Goal: Communication & Community: Answer question/provide support

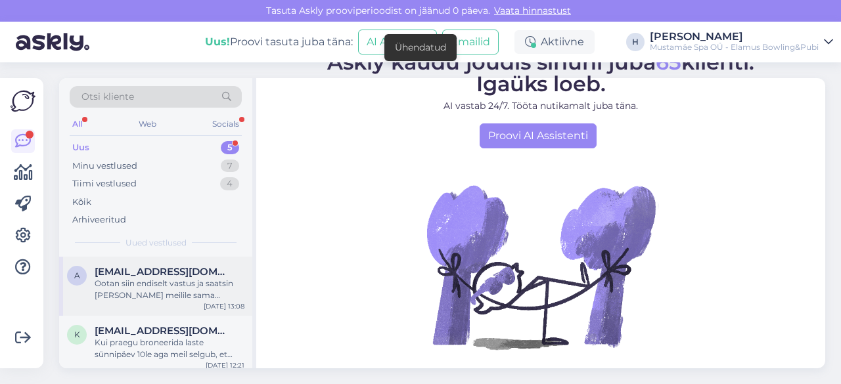
click at [129, 300] on div "a [EMAIL_ADDRESS][DOMAIN_NAME] Ootan siin endiselt vastus ja saatsin [PERSON_NA…" at bounding box center [155, 286] width 193 height 59
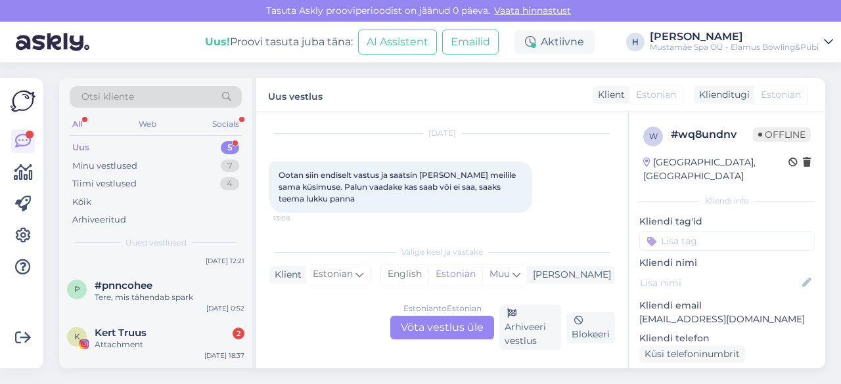
scroll to position [103, 0]
click at [152, 348] on div "Attachment" at bounding box center [170, 346] width 150 height 12
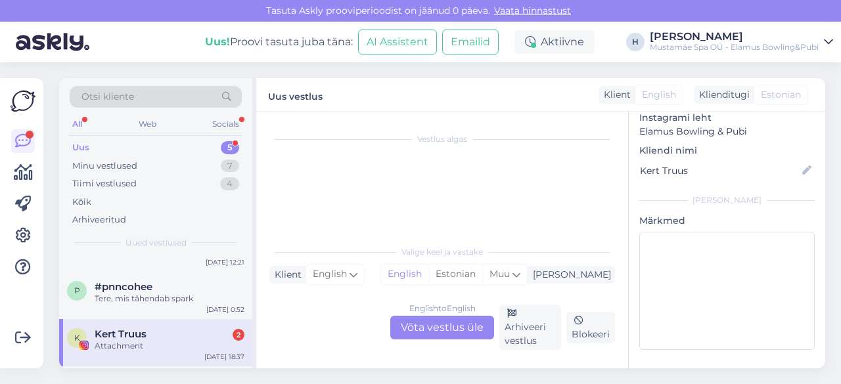
scroll to position [0, 0]
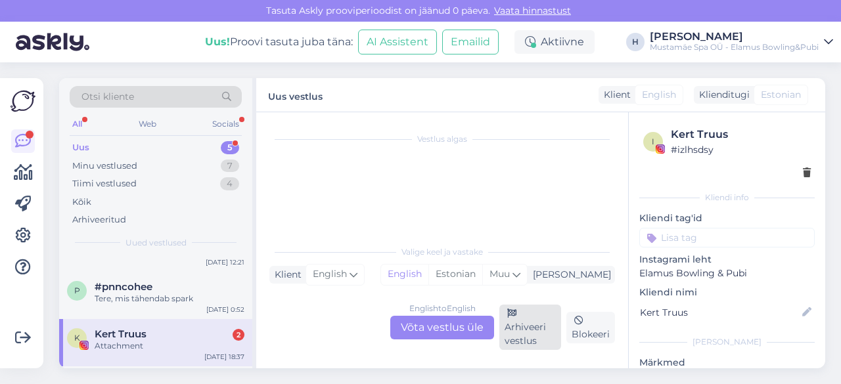
click at [544, 331] on div "Arhiveeri vestlus" at bounding box center [530, 327] width 62 height 45
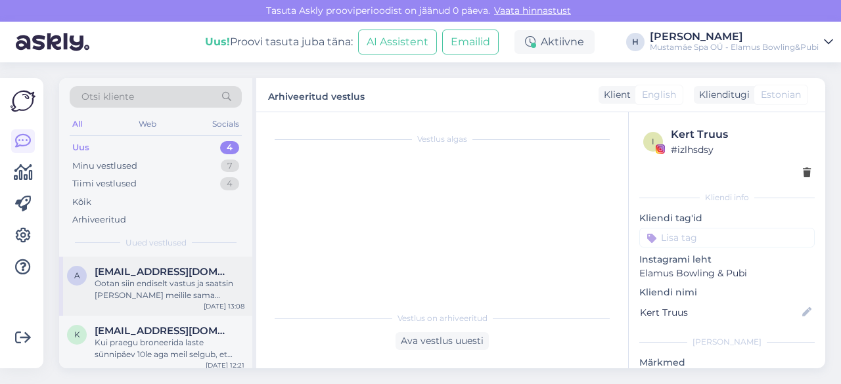
scroll to position [112, 0]
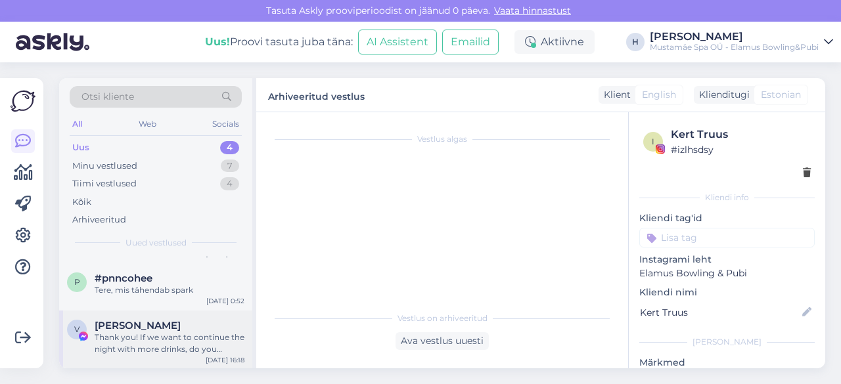
click at [166, 344] on div "Thank you! If we want to continue the night with more drinks, do you recommend …" at bounding box center [170, 344] width 150 height 24
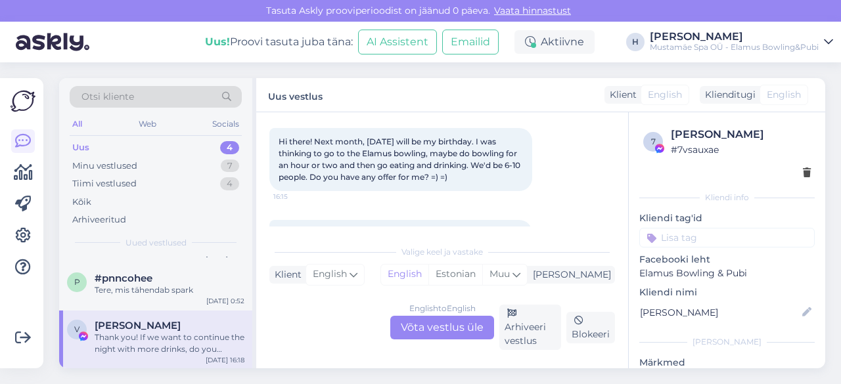
scroll to position [137, 0]
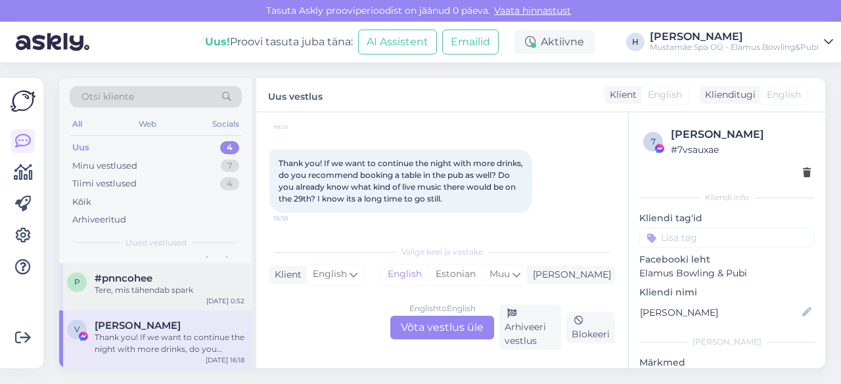
click at [133, 267] on div "p #pnncohee Tere, mis tähendab spark [DATE] 0:52" at bounding box center [155, 287] width 193 height 47
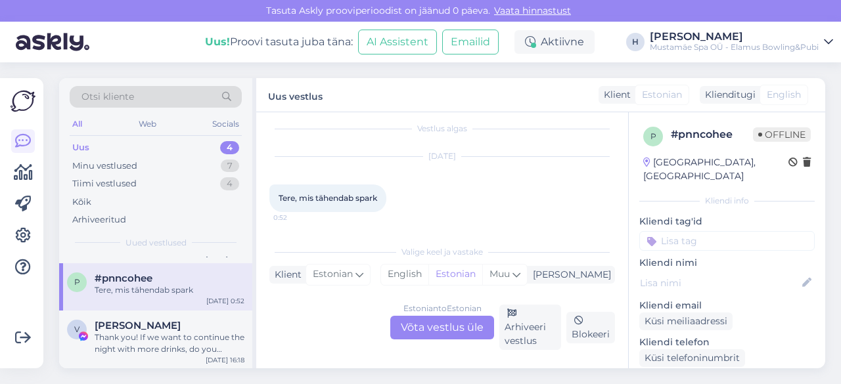
scroll to position [10, 0]
click at [182, 183] on div "Tiimi vestlused 4" at bounding box center [156, 184] width 172 height 18
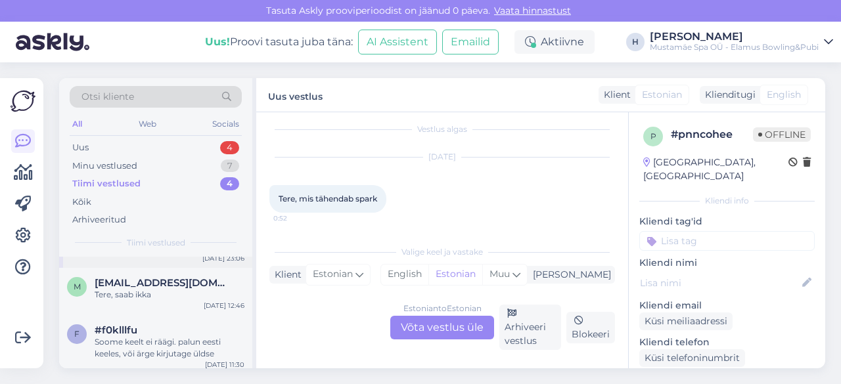
scroll to position [112, 0]
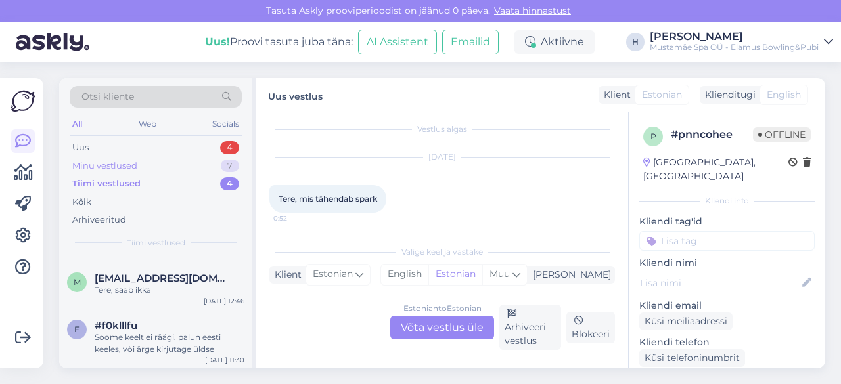
click at [147, 166] on div "Minu vestlused 7" at bounding box center [156, 166] width 172 height 18
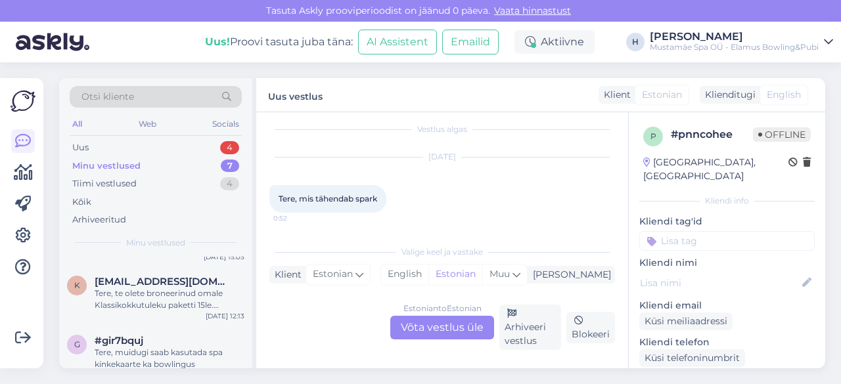
scroll to position [301, 0]
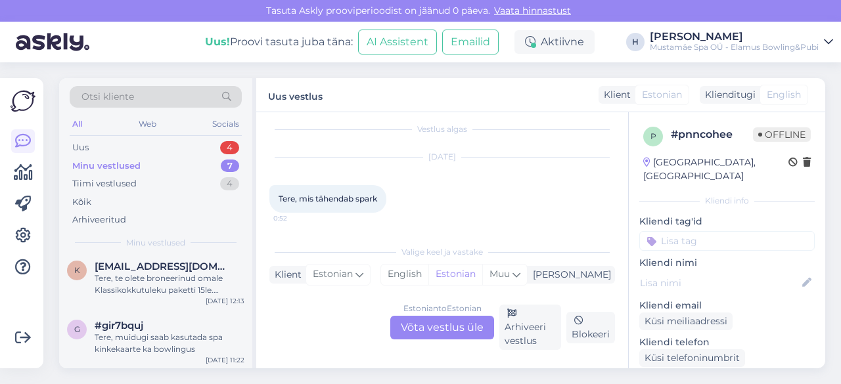
click at [137, 297] on div "k [EMAIL_ADDRESS][DOMAIN_NAME] Tere, te olete broneerinud omale Klassikokkutule…" at bounding box center [155, 281] width 193 height 59
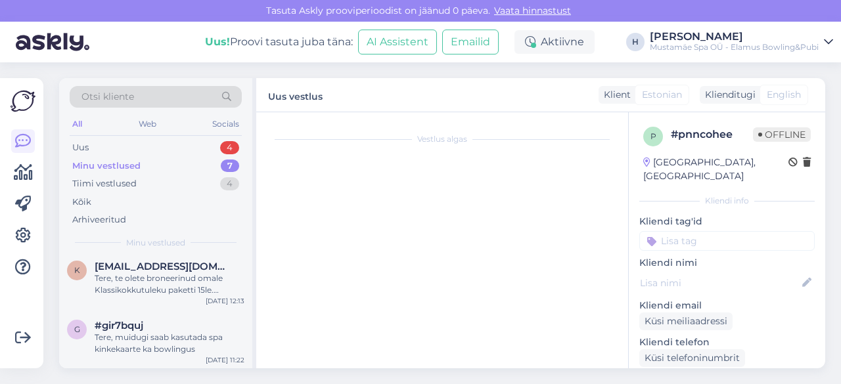
scroll to position [144, 0]
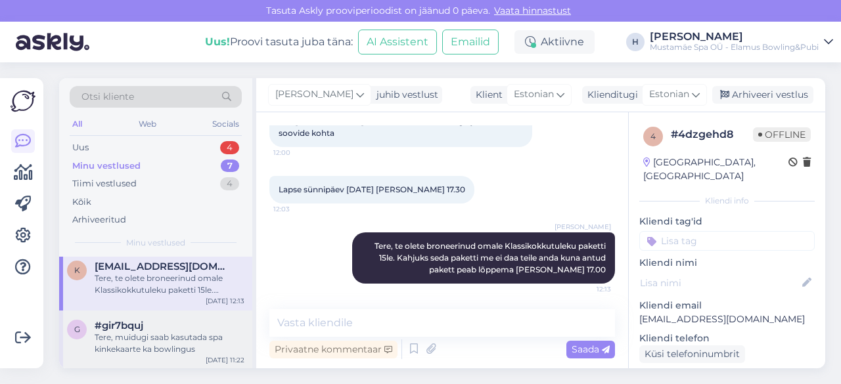
click at [142, 351] on div "Tere, muidugi saab kasutada spa kinkekaarte ka bowlingus" at bounding box center [170, 344] width 150 height 24
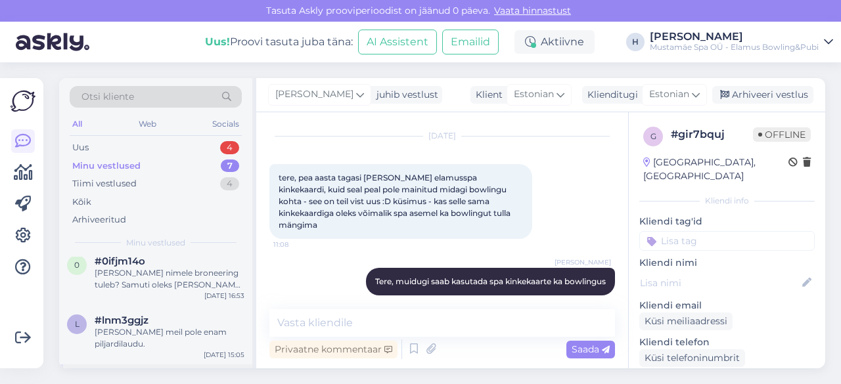
scroll to position [172, 0]
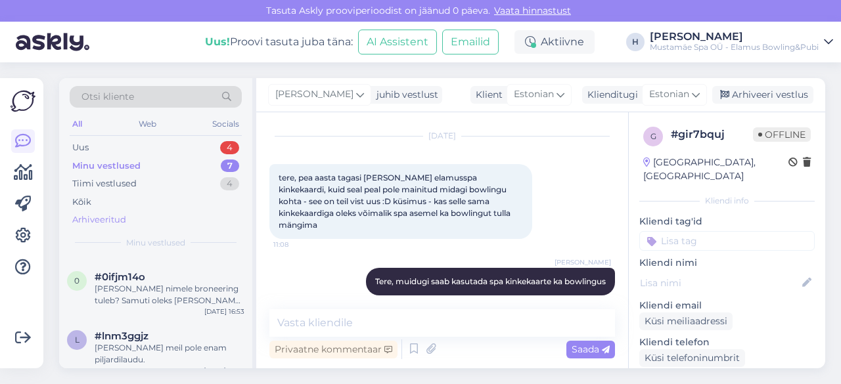
click at [130, 220] on div "Arhiveeritud" at bounding box center [156, 220] width 172 height 18
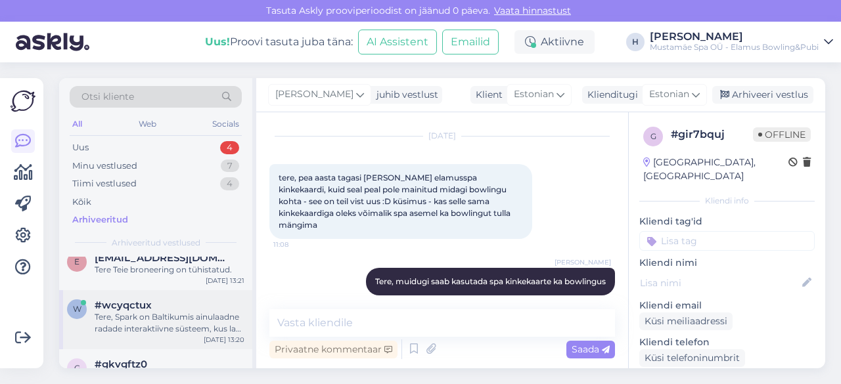
scroll to position [516, 0]
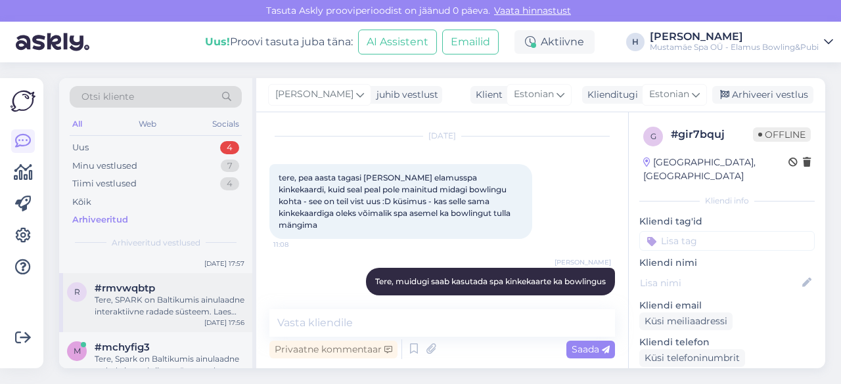
click at [147, 306] on div "Tere, SPARK on Baltikumis ainulaadne interaktiivne radade süsteem. Laes olevad …" at bounding box center [170, 306] width 150 height 24
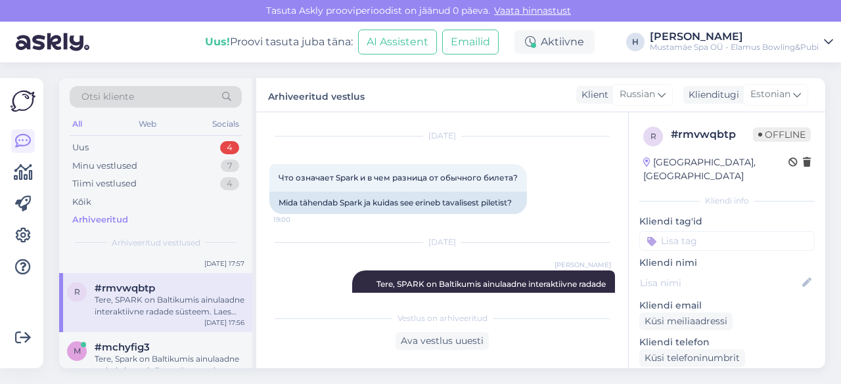
scroll to position [134, 0]
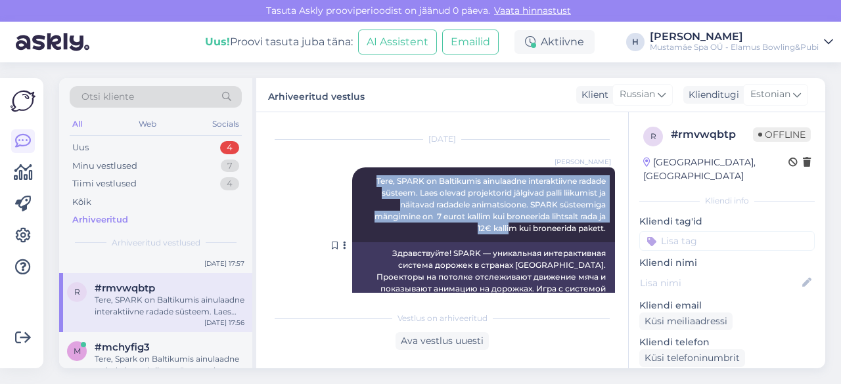
drag, startPoint x: 360, startPoint y: 177, endPoint x: 505, endPoint y: 229, distance: 153.6
click at [505, 229] on span "Tere, SPARK on Baltikumis ainulaadne interaktiivne radade süsteem. Laes olevad …" at bounding box center [491, 204] width 233 height 57
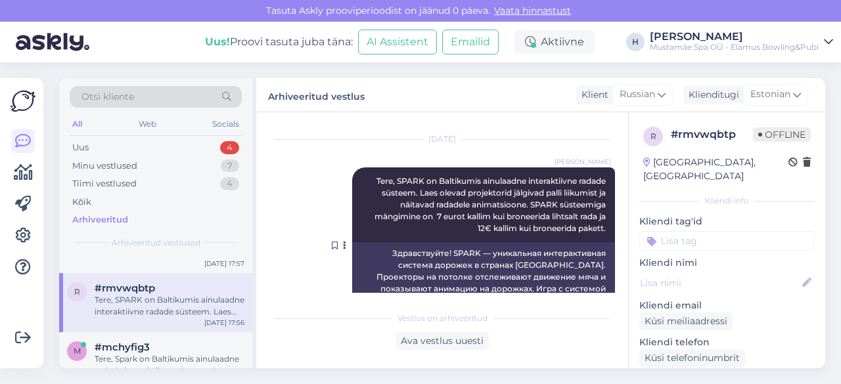
click at [551, 223] on span "Tere, SPARK on Baltikumis ainulaadne interaktiivne radade süsteem. Laes olevad …" at bounding box center [491, 204] width 233 height 57
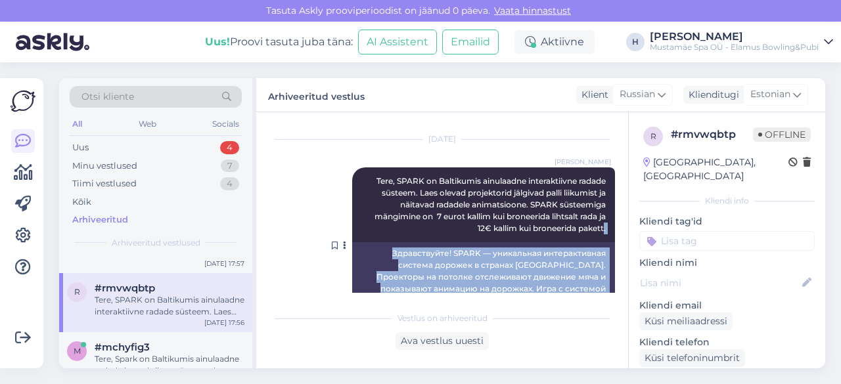
drag, startPoint x: 592, startPoint y: 228, endPoint x: 333, endPoint y: 174, distance: 265.1
click at [352, 174] on div "[PERSON_NAME], SPARK on Baltikumis ainulaadne interaktiivne radade süsteem. Lae…" at bounding box center [483, 246] width 263 height 156
click at [340, 174] on div at bounding box center [346, 246] width 12 height 156
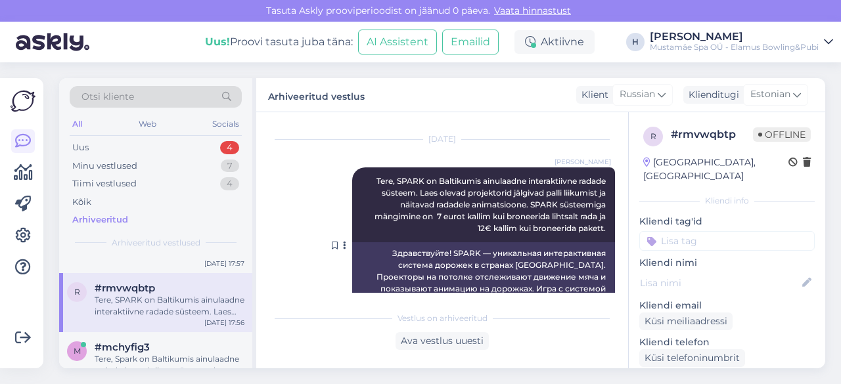
drag, startPoint x: 361, startPoint y: 181, endPoint x: 597, endPoint y: 224, distance: 239.1
click at [597, 224] on div "[PERSON_NAME], SPARK on Baltikumis ainulaadne interaktiivne radade süsteem. Lae…" at bounding box center [483, 205] width 263 height 75
copy span "Tere, SPARK on Baltikumis ainulaadne interaktiivne radade süsteem. Laes olevad …"
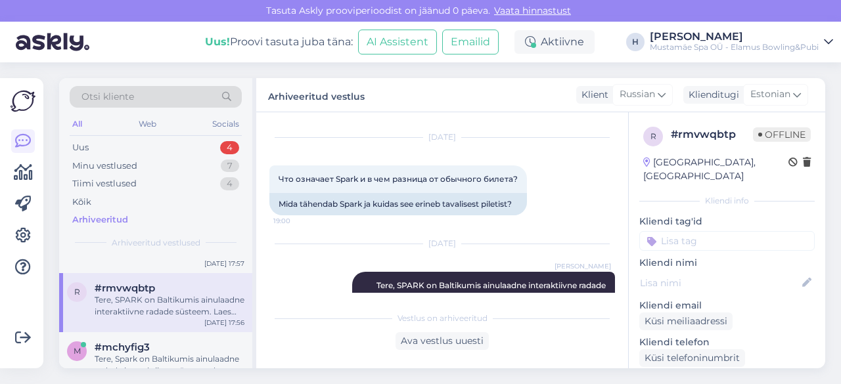
scroll to position [29, 0]
click at [116, 145] on div "Uus 4" at bounding box center [156, 148] width 172 height 18
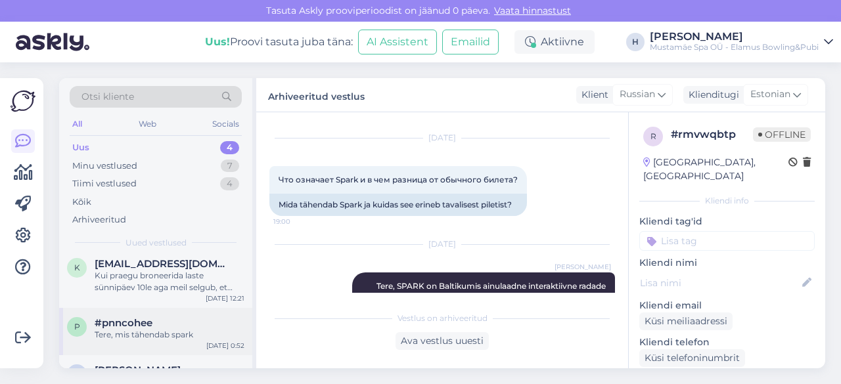
scroll to position [112, 0]
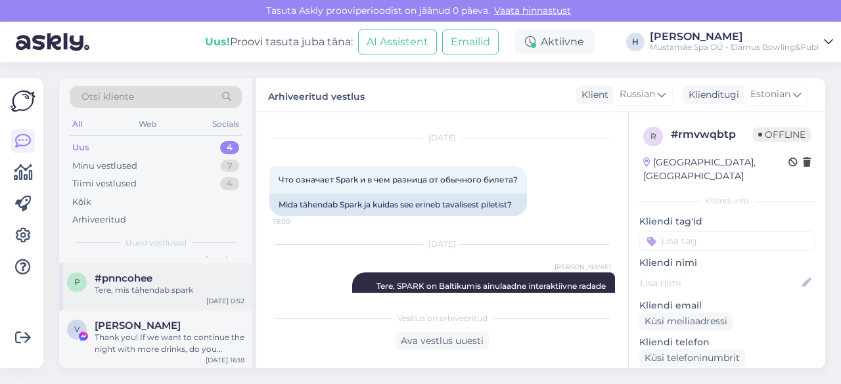
click at [159, 295] on div "p #pnncohee Tere, mis tähendab spark [DATE] 0:52" at bounding box center [155, 287] width 193 height 47
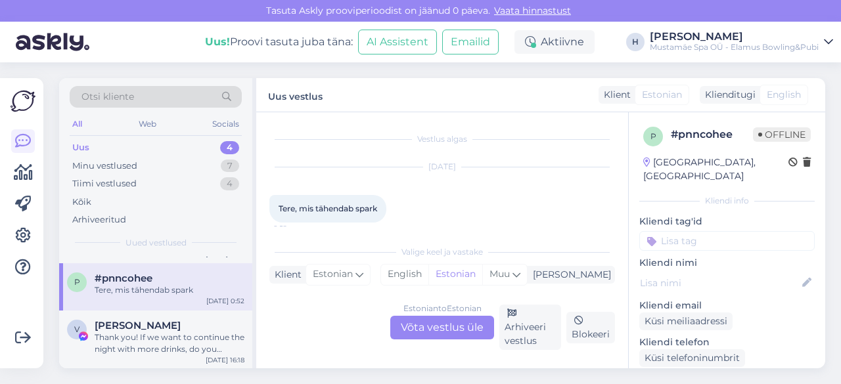
scroll to position [10, 0]
click at [438, 319] on div "Estonian to Estonian Võta vestlus üle" at bounding box center [442, 328] width 104 height 24
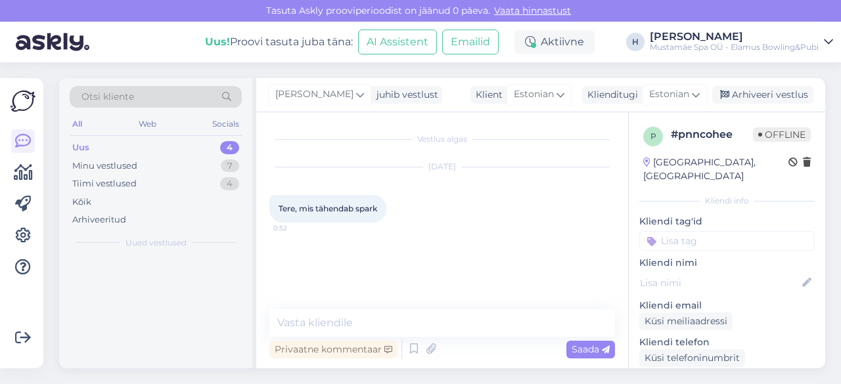
scroll to position [0, 0]
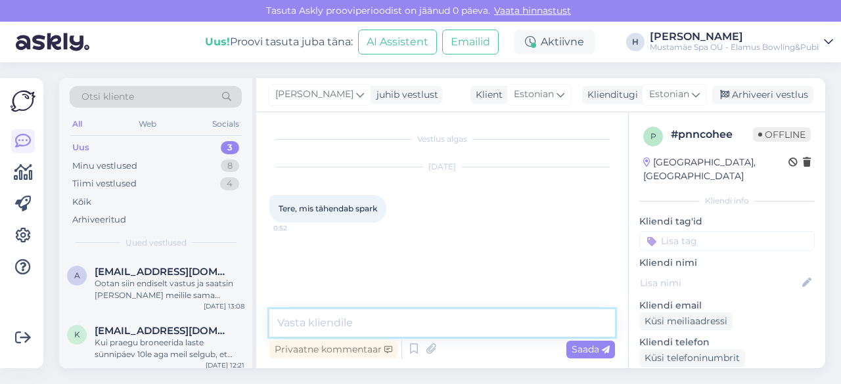
click at [373, 320] on textarea at bounding box center [442, 324] width 346 height 28
paste textarea "Tere, SPARK on Baltikumis ainulaadne interaktiivne radade süsteem. Laes olevad …"
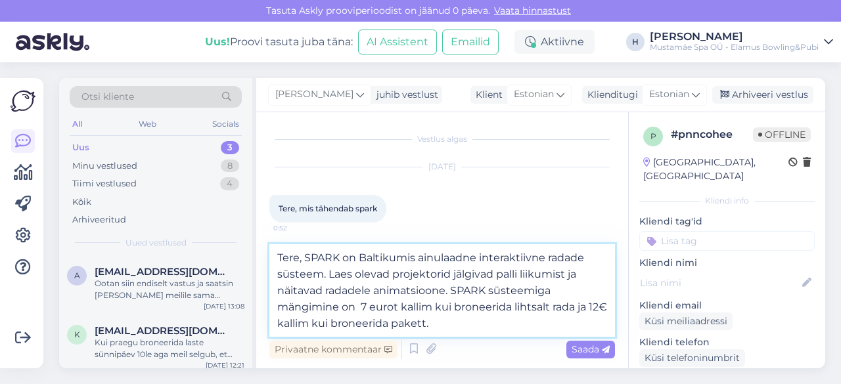
click at [296, 326] on textarea "Tere, SPARK on Baltikumis ainulaadne interaktiivne radade süsteem. Laes olevad …" at bounding box center [442, 290] width 346 height 93
type textarea "Tere, SPARK on Baltikumis ainulaadne interaktiivne radade süsteem. Laes olevad …"
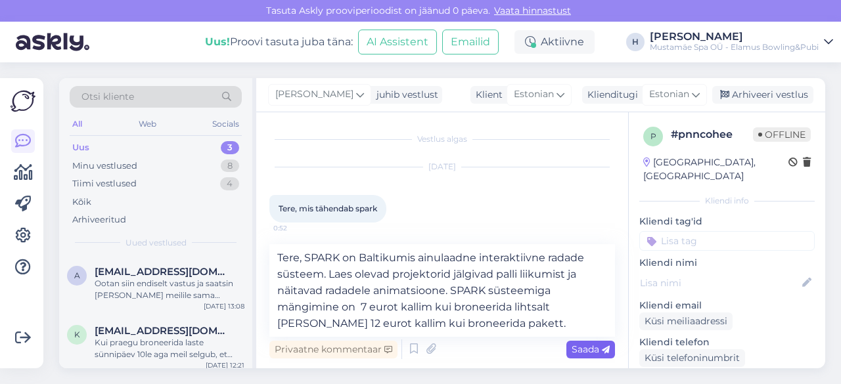
click at [590, 346] on span "Saada" at bounding box center [591, 350] width 38 height 12
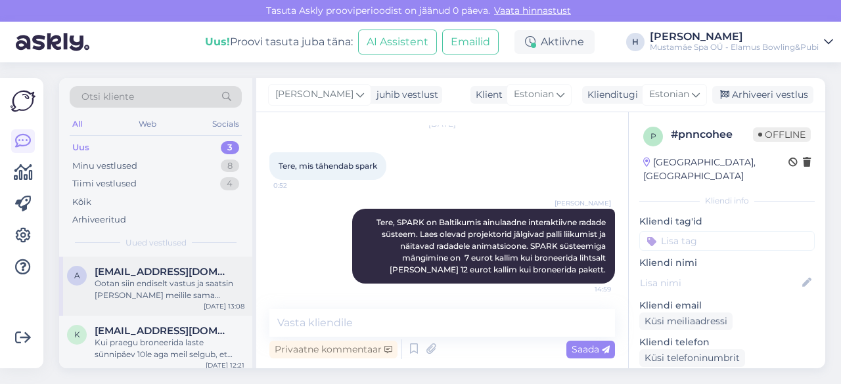
click at [167, 286] on div "Ootan siin endiselt vastus ja saatsin [PERSON_NAME] meilile sama küsimuse. Palu…" at bounding box center [170, 290] width 150 height 24
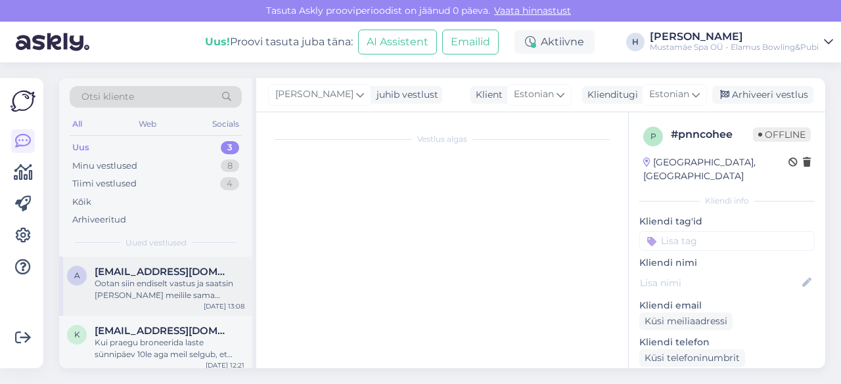
scroll to position [570, 0]
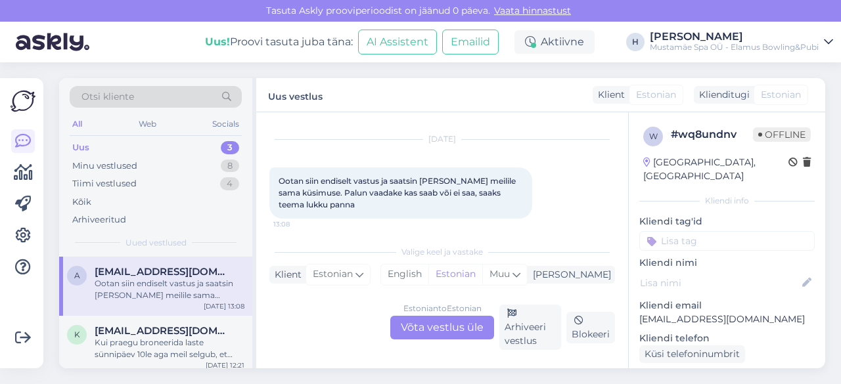
click at [427, 327] on div "Estonian to Estonian Võta vestlus üle" at bounding box center [442, 328] width 104 height 24
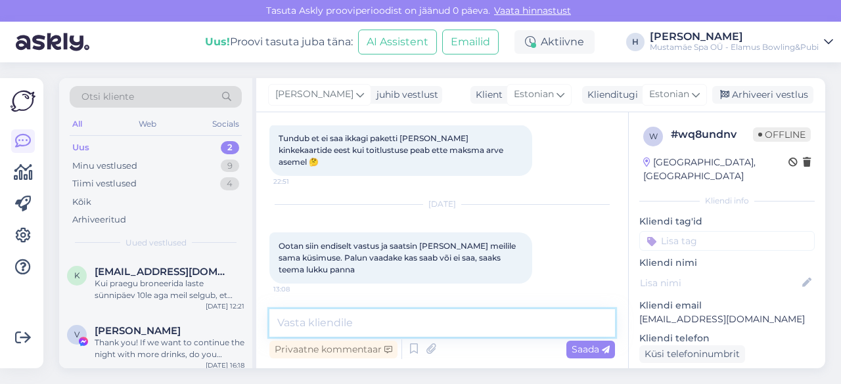
click at [359, 313] on textarea at bounding box center [442, 324] width 346 height 28
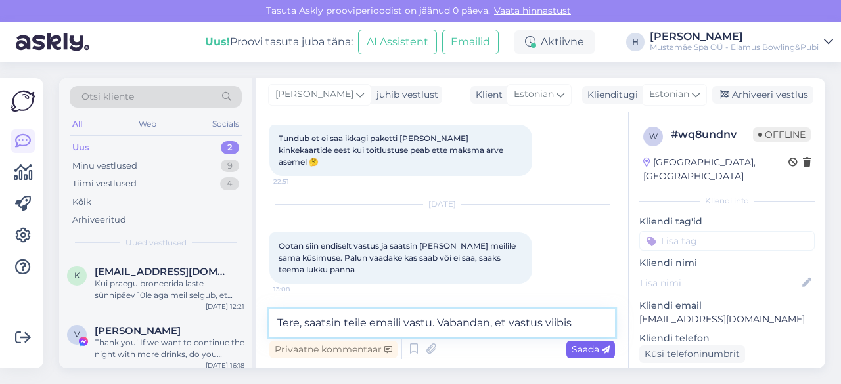
type textarea "Tere, saatsin teile emaili vastu. Vabandan, et vastus viibis"
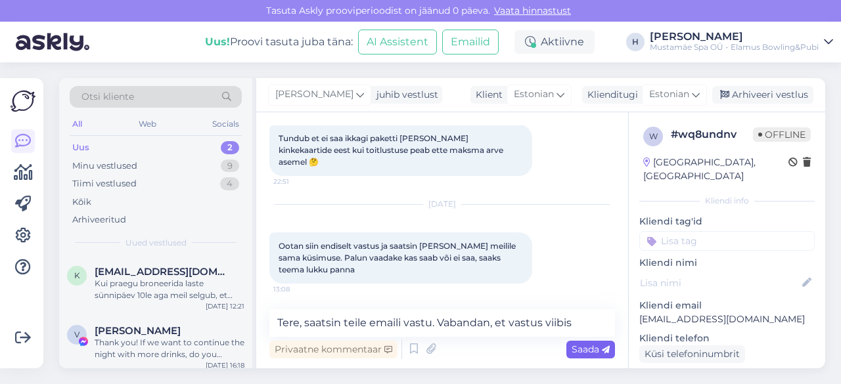
click at [586, 348] on span "Saada" at bounding box center [591, 350] width 38 height 12
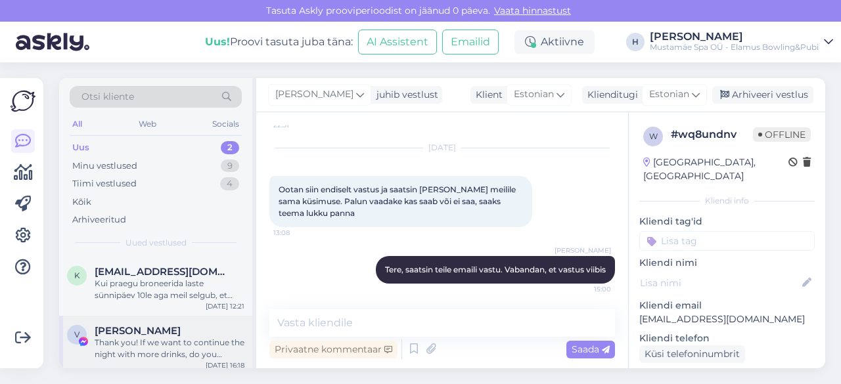
scroll to position [5, 0]
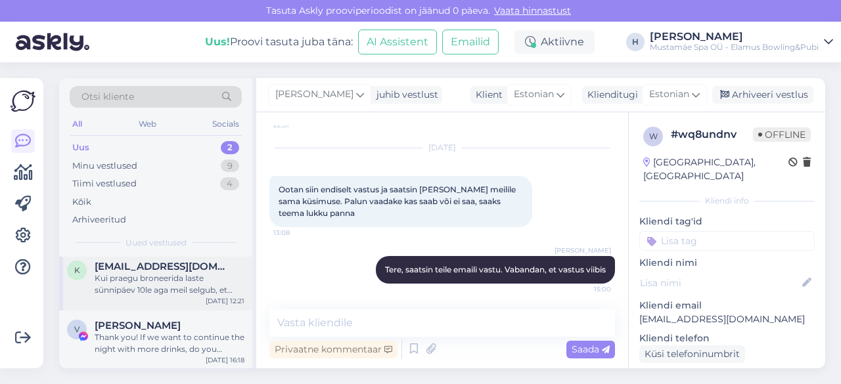
click at [162, 294] on div "Kui praegu broneerida laste sünnipäev 10le aga meil selgub, et tuleb 5 inimest …" at bounding box center [170, 285] width 150 height 24
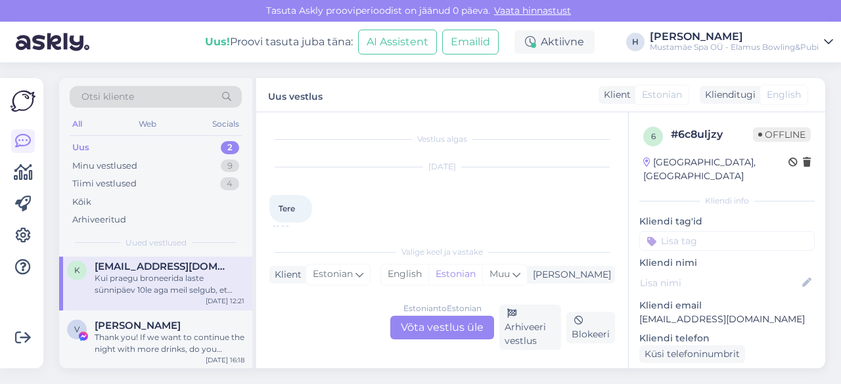
scroll to position [78, 0]
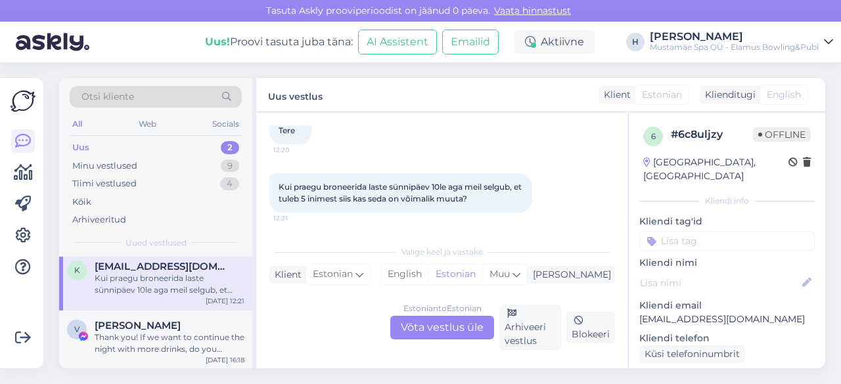
click at [444, 327] on div "Estonian to Estonian Võta vestlus üle" at bounding box center [442, 328] width 104 height 24
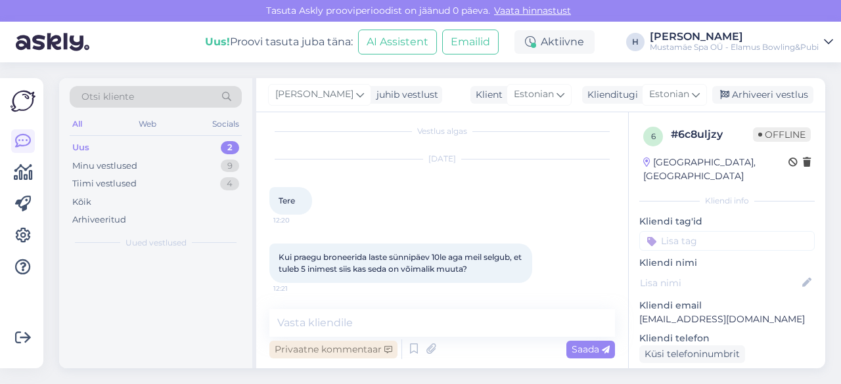
scroll to position [0, 0]
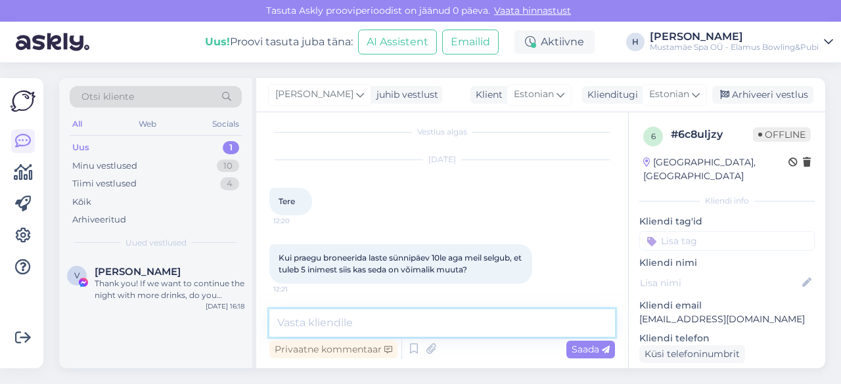
click at [339, 327] on textarea at bounding box center [442, 324] width 346 height 28
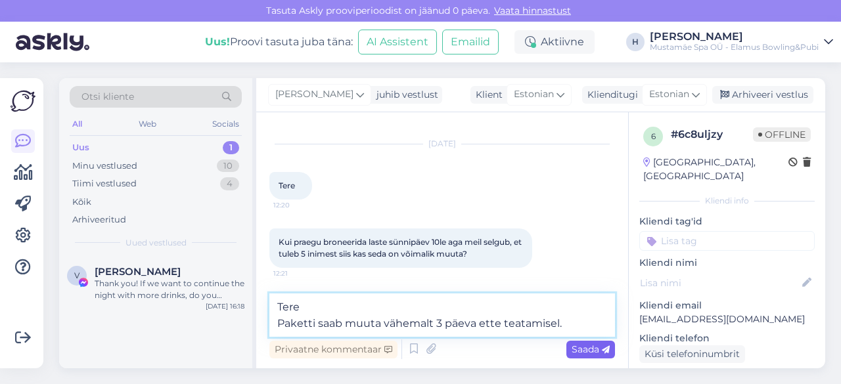
type textarea "Tere Paketti saab muuta vähemalt 3 päeva ette teatamisel."
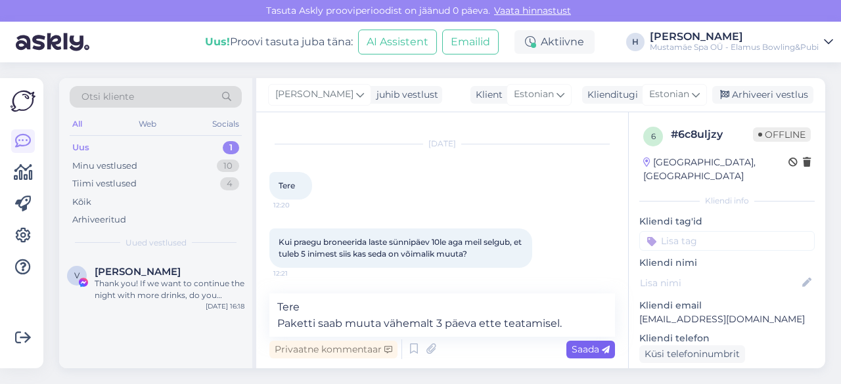
click at [578, 342] on div "Saada" at bounding box center [590, 350] width 49 height 18
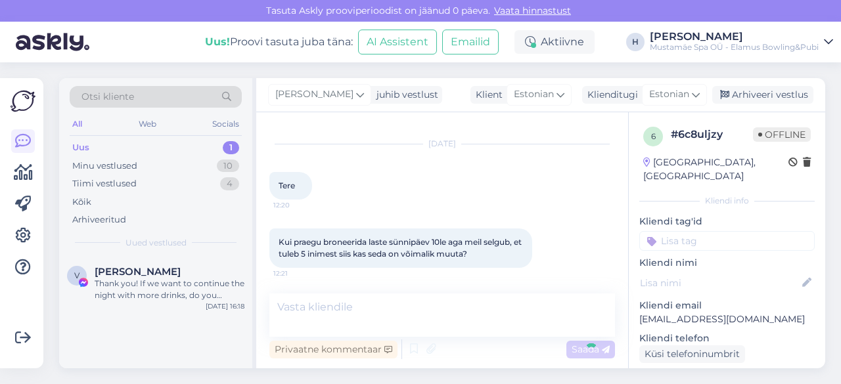
scroll to position [76, 0]
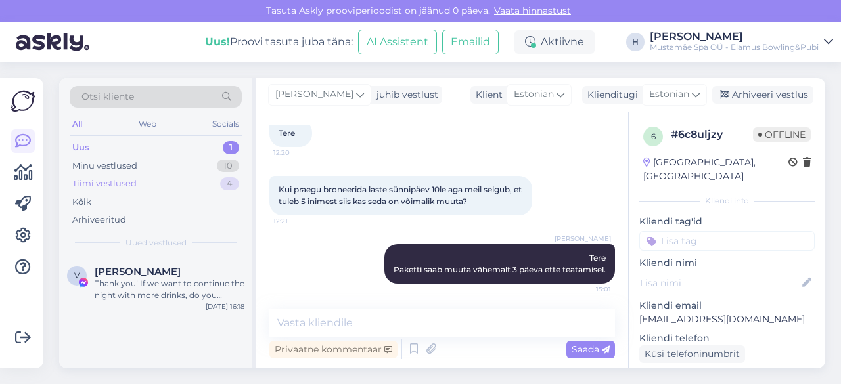
click at [129, 181] on div "Tiimi vestlused" at bounding box center [104, 183] width 64 height 13
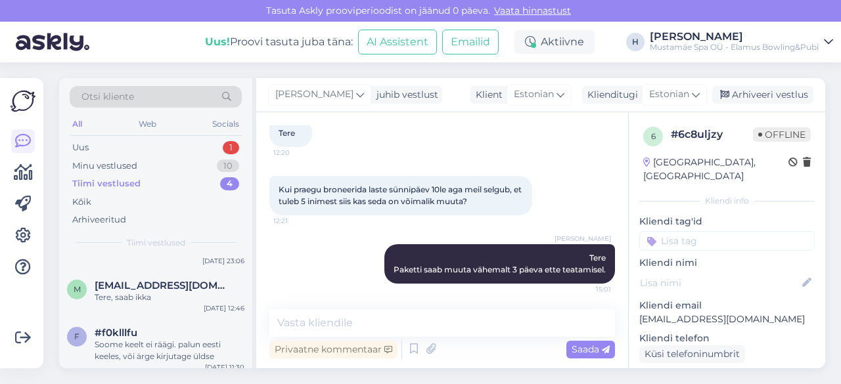
scroll to position [107, 0]
click at [162, 303] on div "m [EMAIL_ADDRESS][DOMAIN_NAME] Tere, saab ikka [DATE] 12:46" at bounding box center [155, 291] width 193 height 47
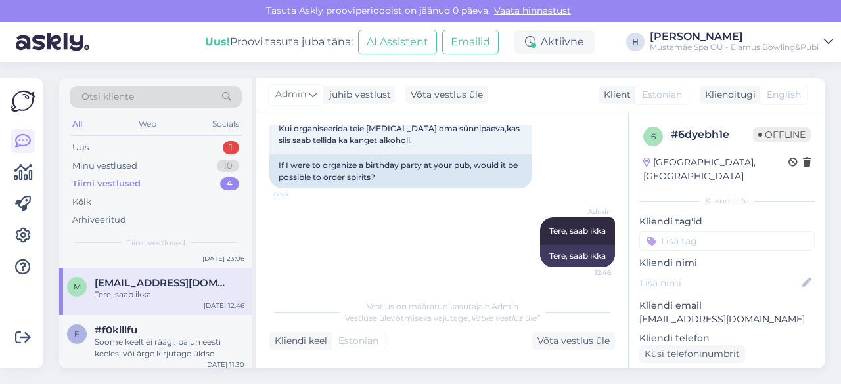
scroll to position [112, 0]
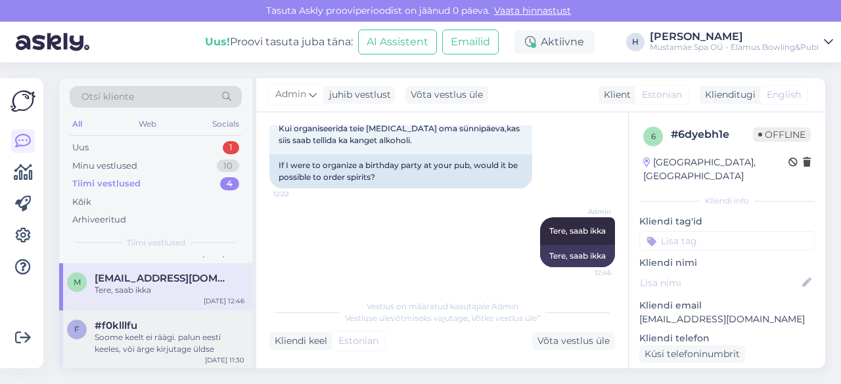
click at [154, 334] on div "Soome keelt ei räägi. palun eesti keeles, või ärge kirjutage üldse" at bounding box center [170, 344] width 150 height 24
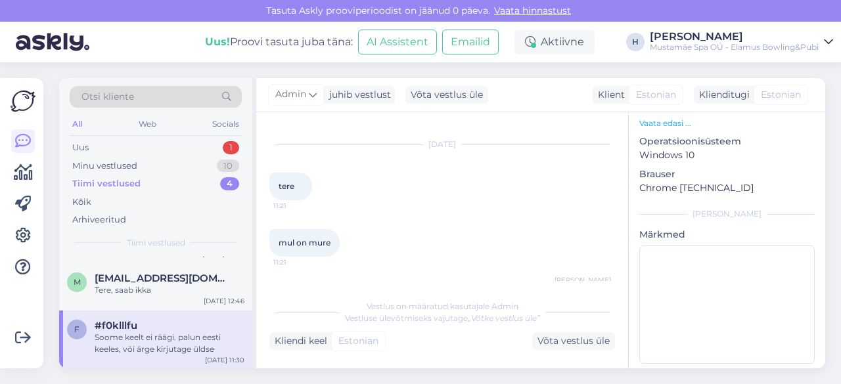
scroll to position [306, 0]
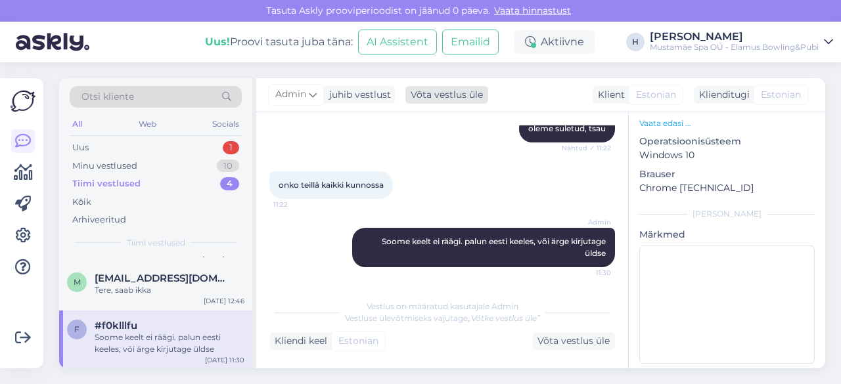
click at [438, 94] on div "Võta vestlus üle" at bounding box center [446, 95] width 83 height 18
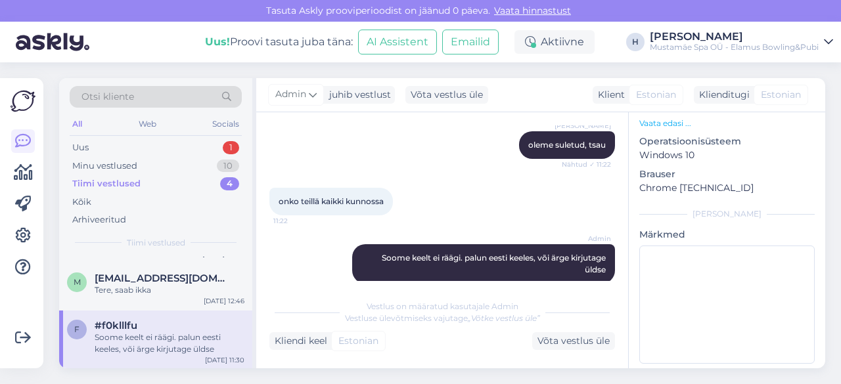
scroll to position [0, 0]
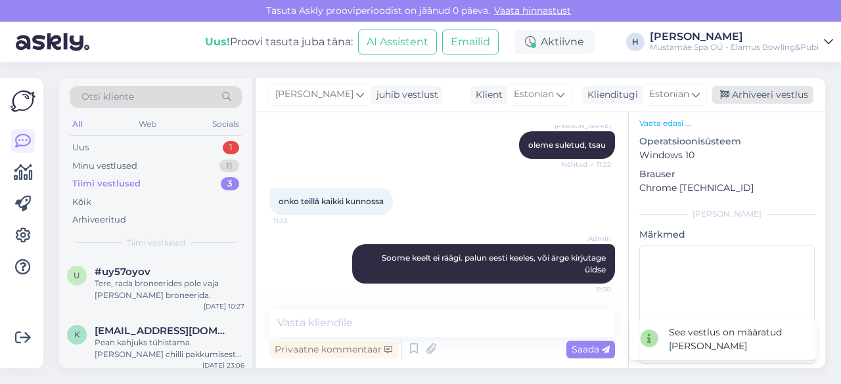
click at [733, 103] on div "Arhiveeri vestlus" at bounding box center [762, 95] width 101 height 18
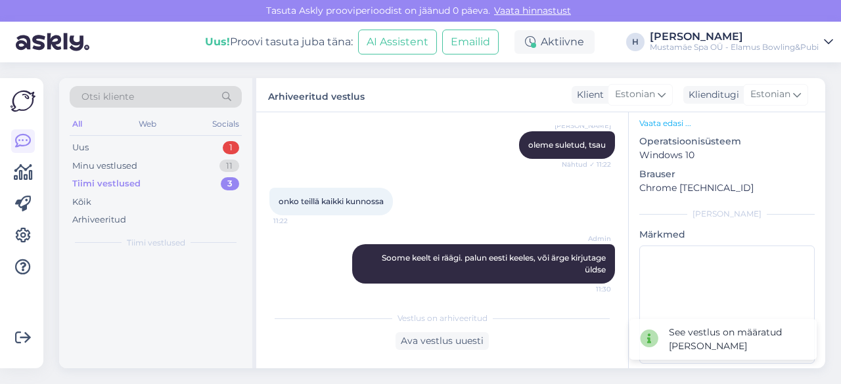
scroll to position [294, 0]
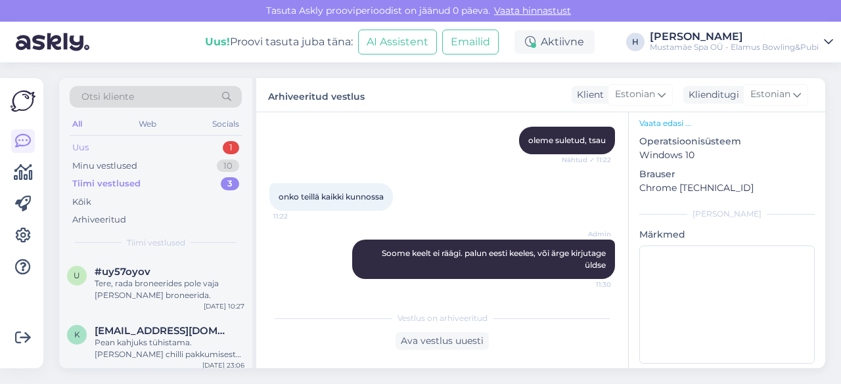
click at [127, 143] on div "Uus 1" at bounding box center [156, 148] width 172 height 18
